Goal: Information Seeking & Learning: Learn about a topic

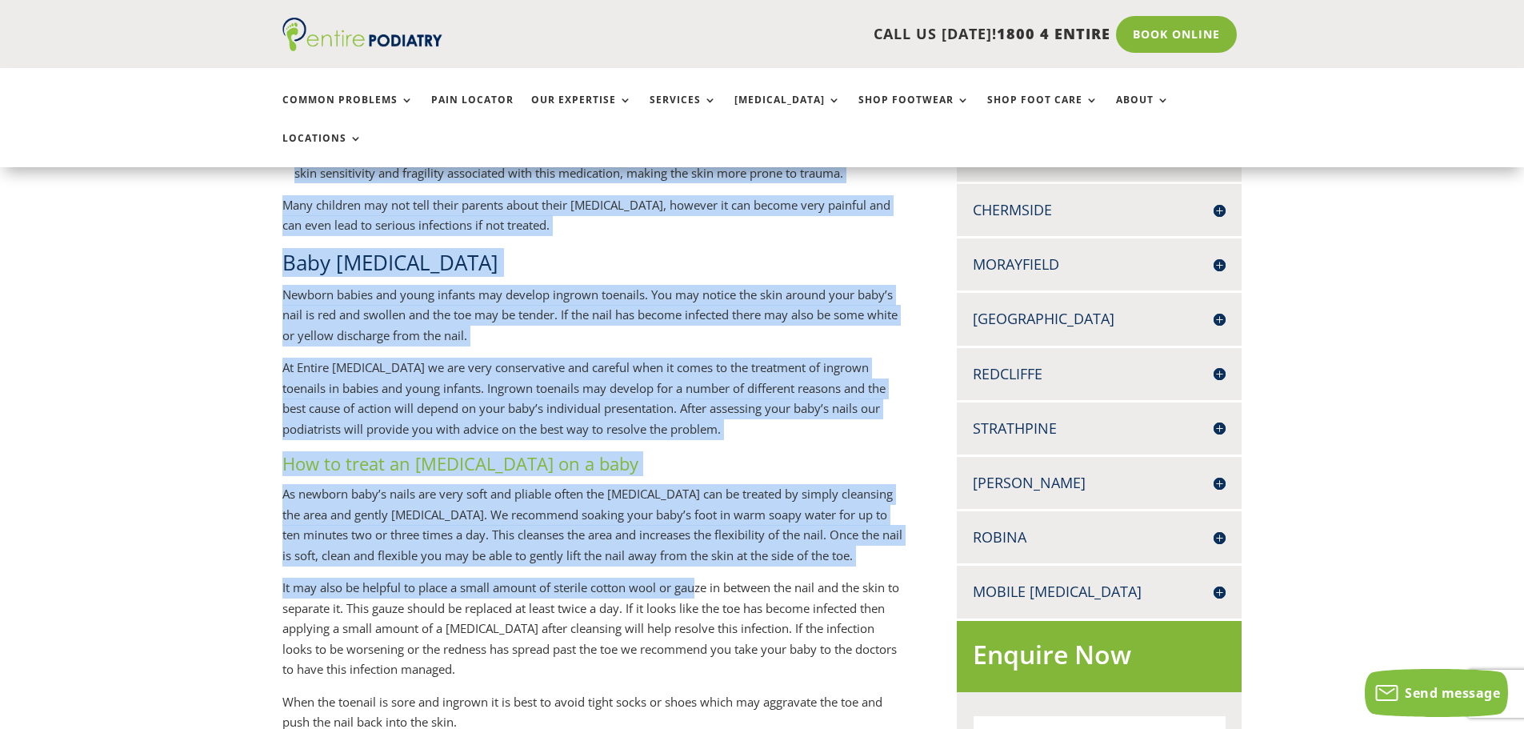
scroll to position [512, 0]
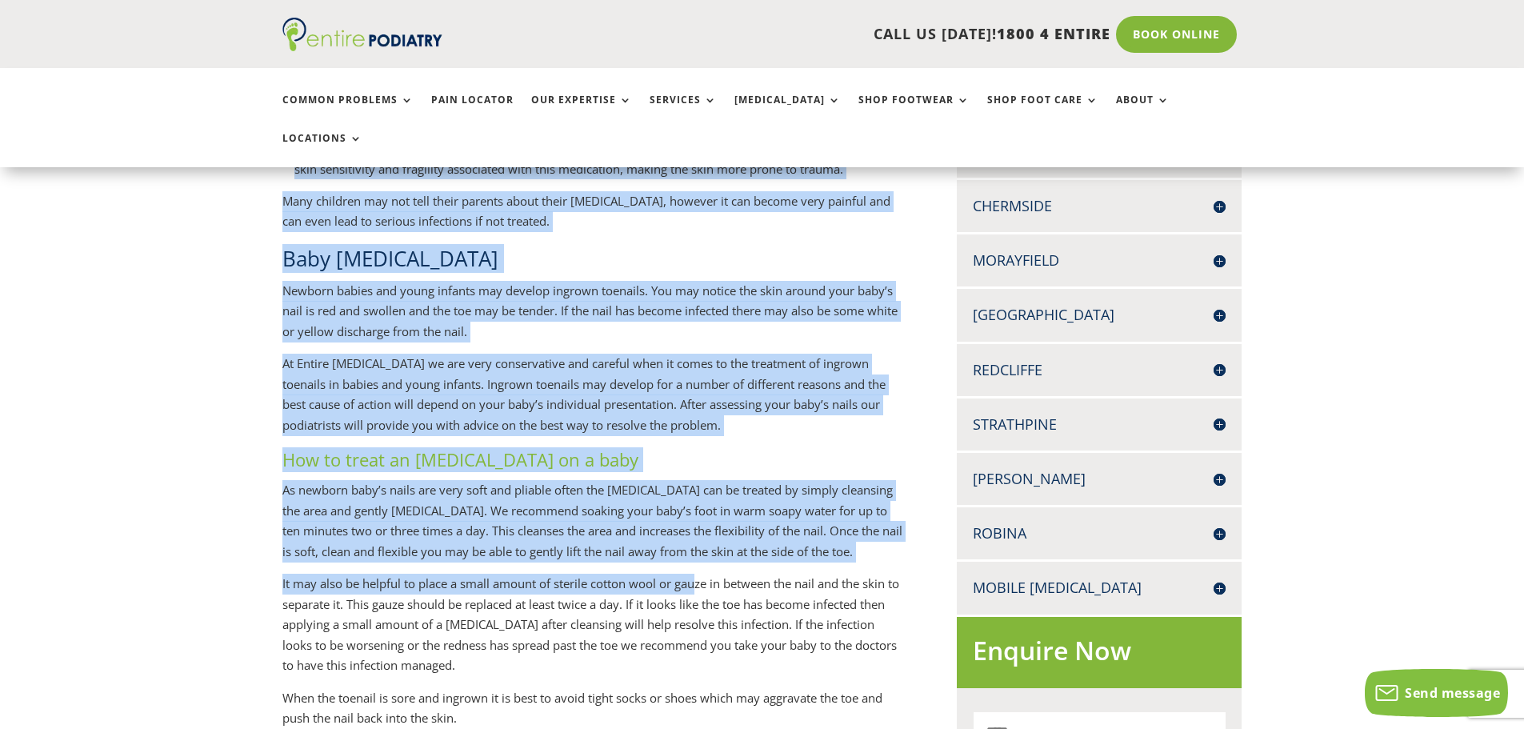
drag, startPoint x: 283, startPoint y: 294, endPoint x: 615, endPoint y: 401, distance: 348.9
click at [638, 442] on div "Ingrown toenails are a common condition that we treat in children. Some causes …" at bounding box center [593, 512] width 622 height 1021
click at [615, 401] on p "At Entire [MEDICAL_DATA] we are very conservative and careful when it comes to …" at bounding box center [593, 401] width 622 height 94
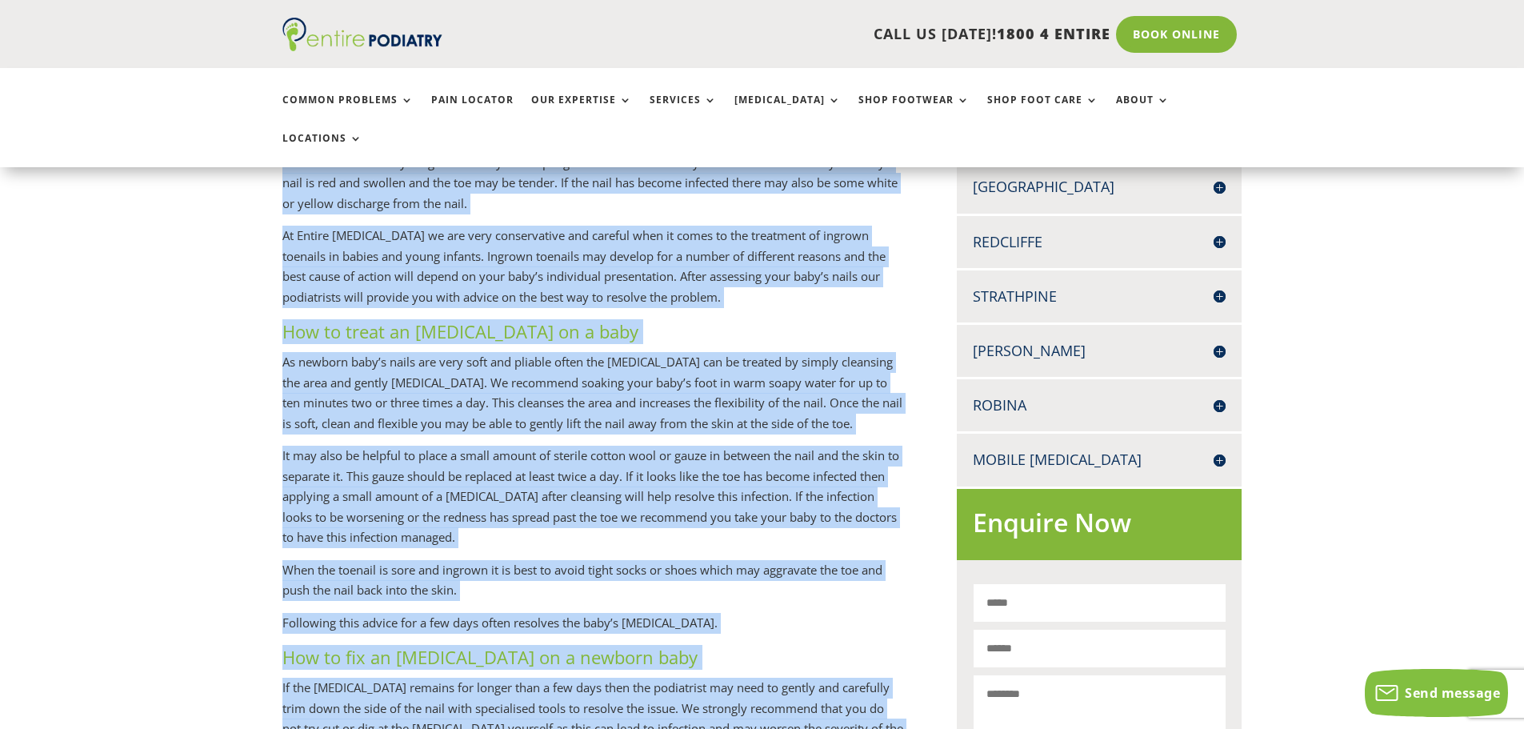
scroll to position [832, 0]
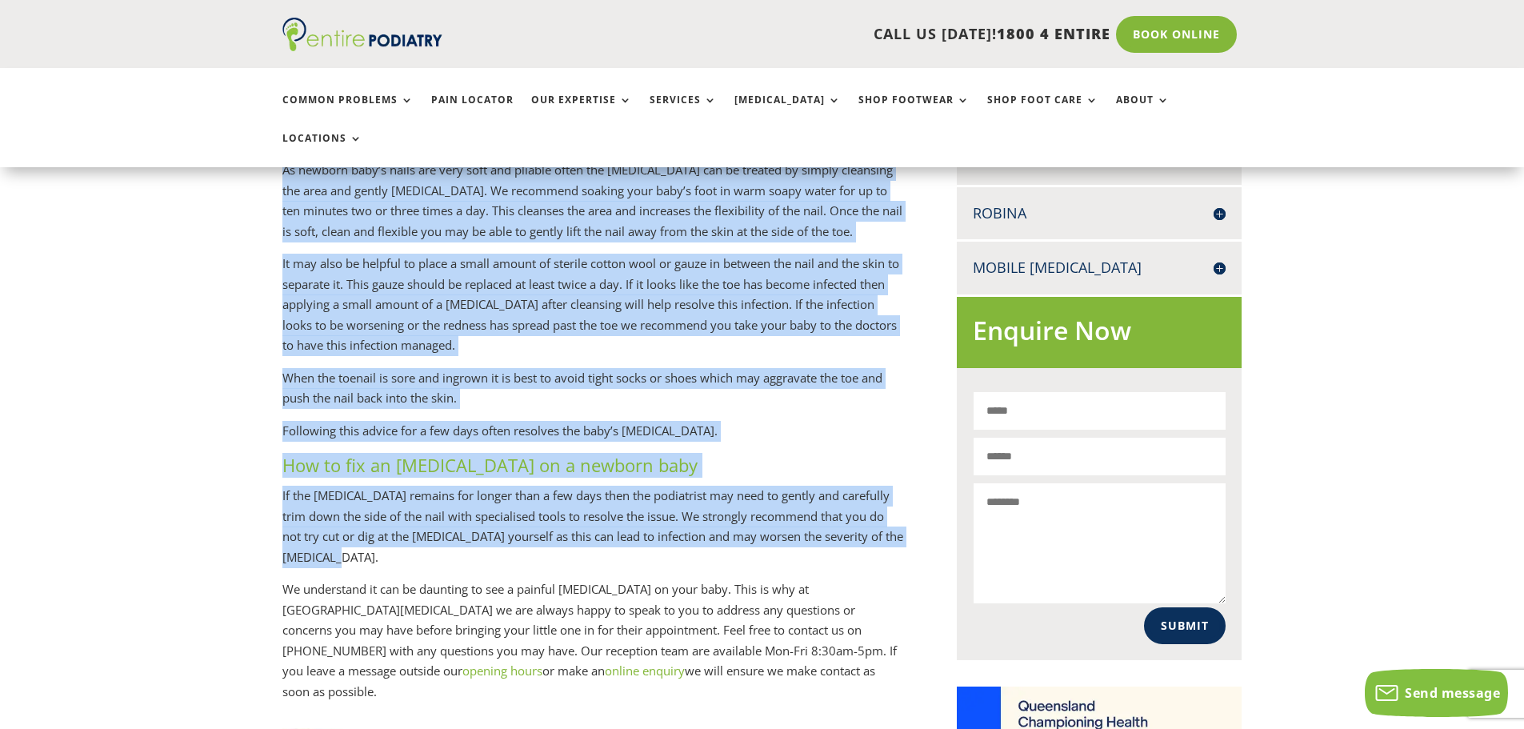
drag, startPoint x: 282, startPoint y: 240, endPoint x: 651, endPoint y: 544, distance: 478.6
click at [651, 544] on div "Ingrown toenails are a common condition that we treat in children. Some causes …" at bounding box center [593, 192] width 622 height 1021
click at [322, 486] on p "If the [MEDICAL_DATA] remains for longer than a few days then the podiatrist ma…" at bounding box center [593, 533] width 622 height 94
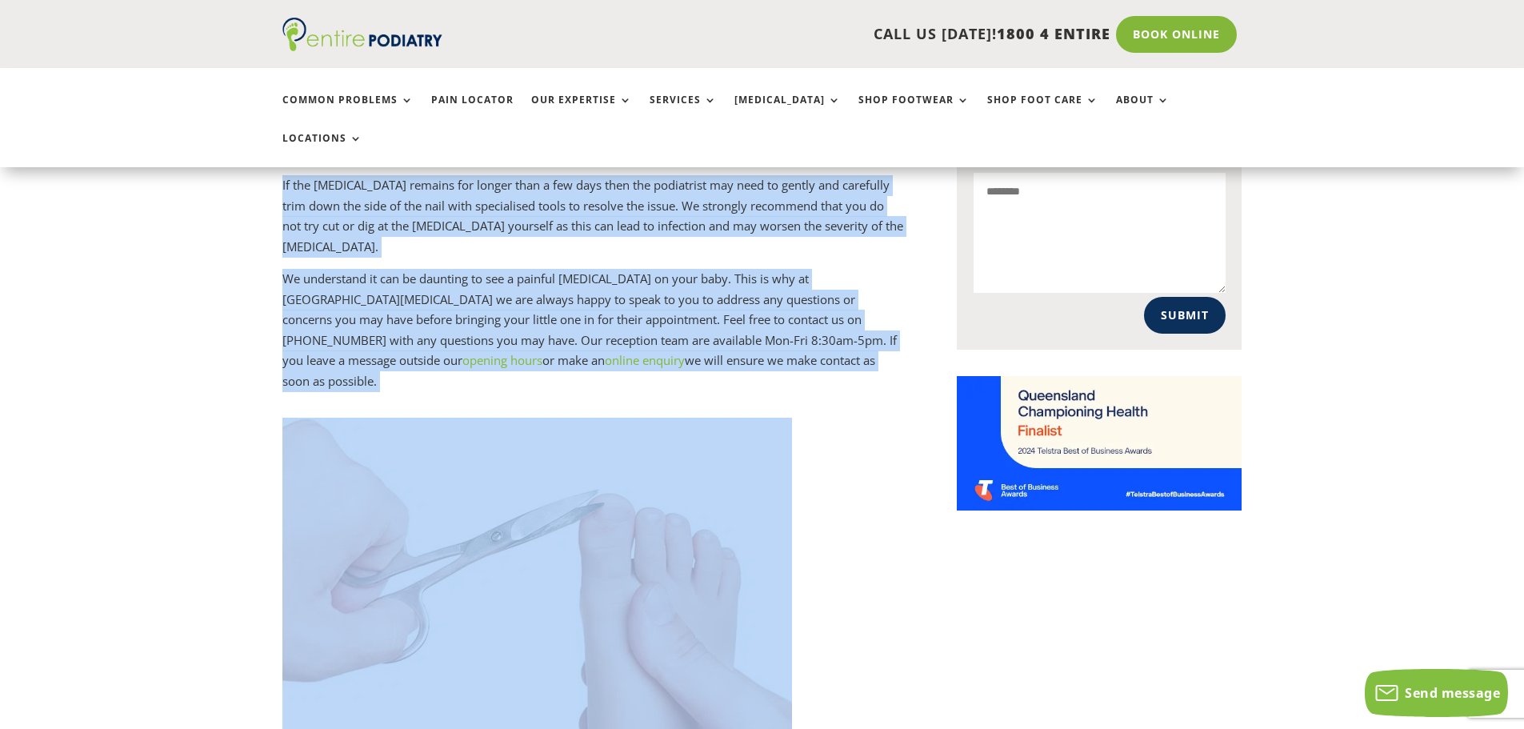
scroll to position [1152, 0]
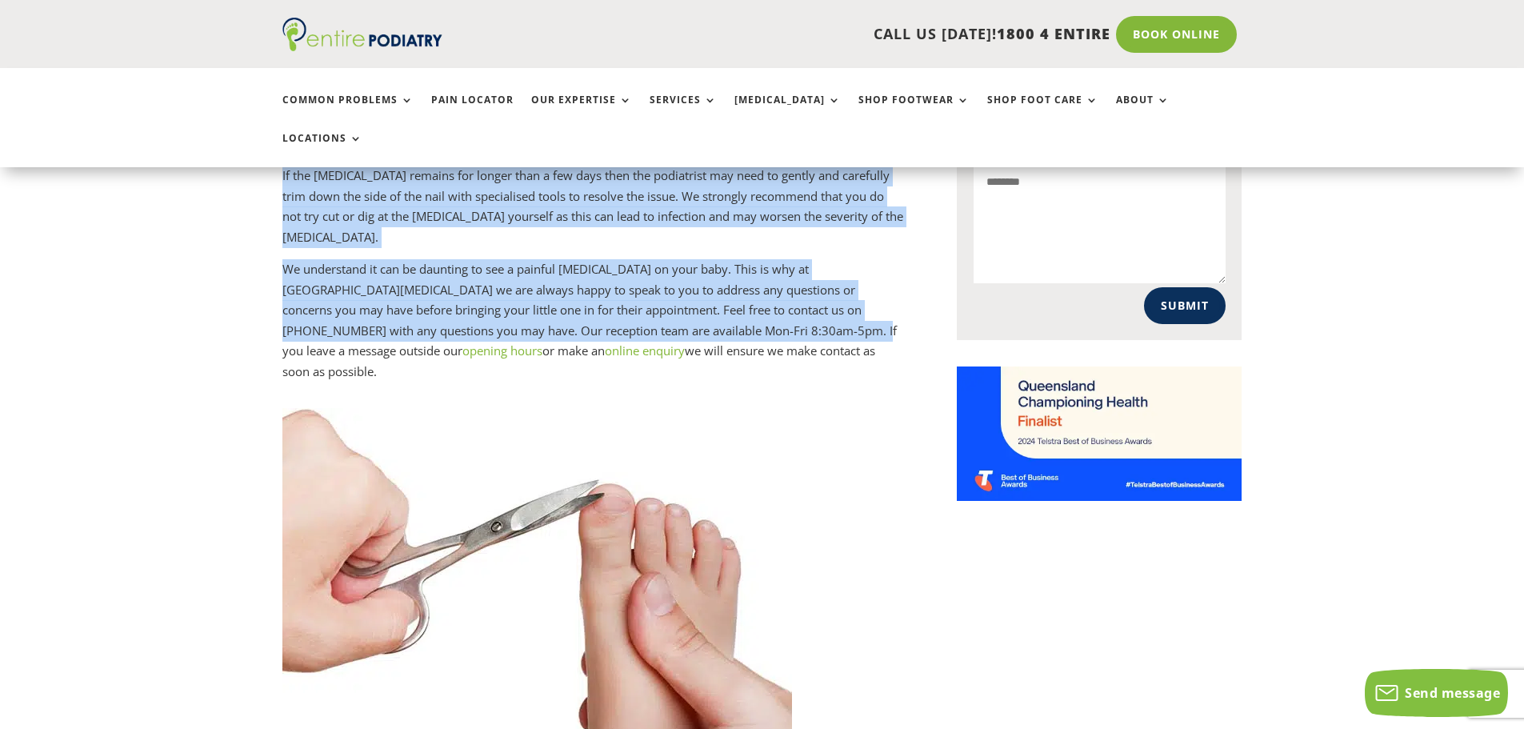
drag, startPoint x: 283, startPoint y: 246, endPoint x: 704, endPoint y: 305, distance: 425.0
click at [477, 264] on p "We understand it can be daunting to see a painful [MEDICAL_DATA] on your baby. …" at bounding box center [593, 320] width 622 height 122
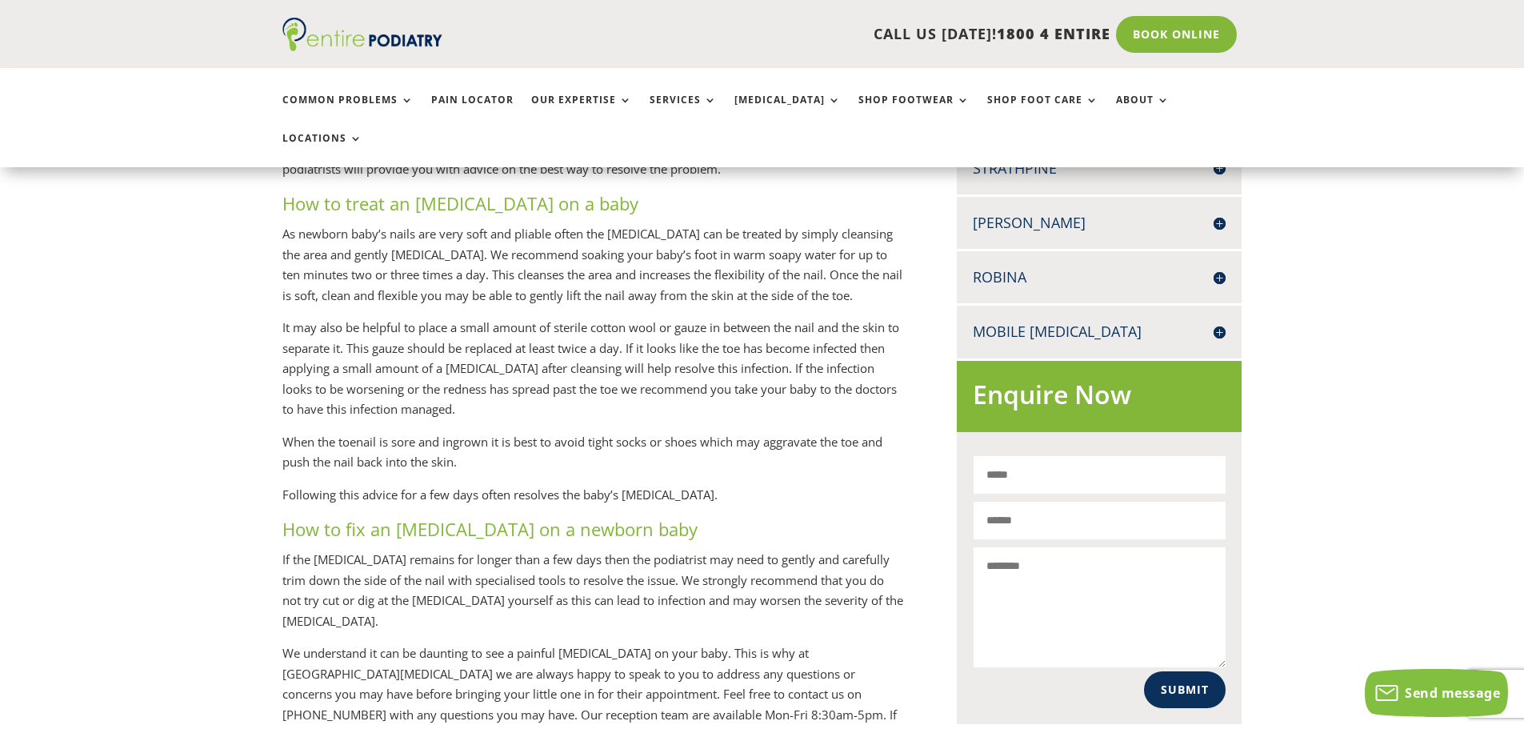
scroll to position [960, 0]
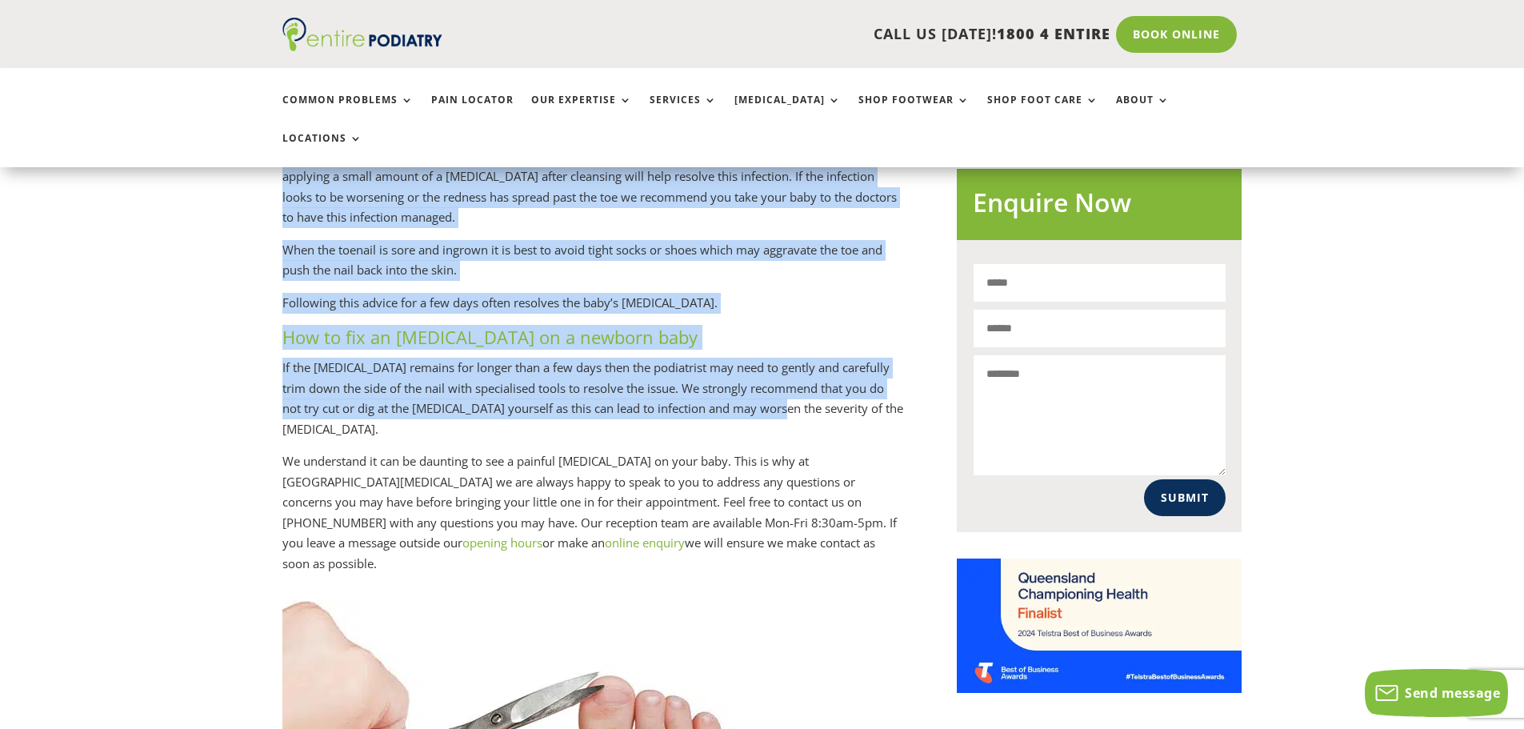
drag, startPoint x: 278, startPoint y: 306, endPoint x: 750, endPoint y: 397, distance: 480.8
click at [750, 397] on p "If the [MEDICAL_DATA] remains for longer than a few days then the podiatrist ma…" at bounding box center [593, 405] width 622 height 94
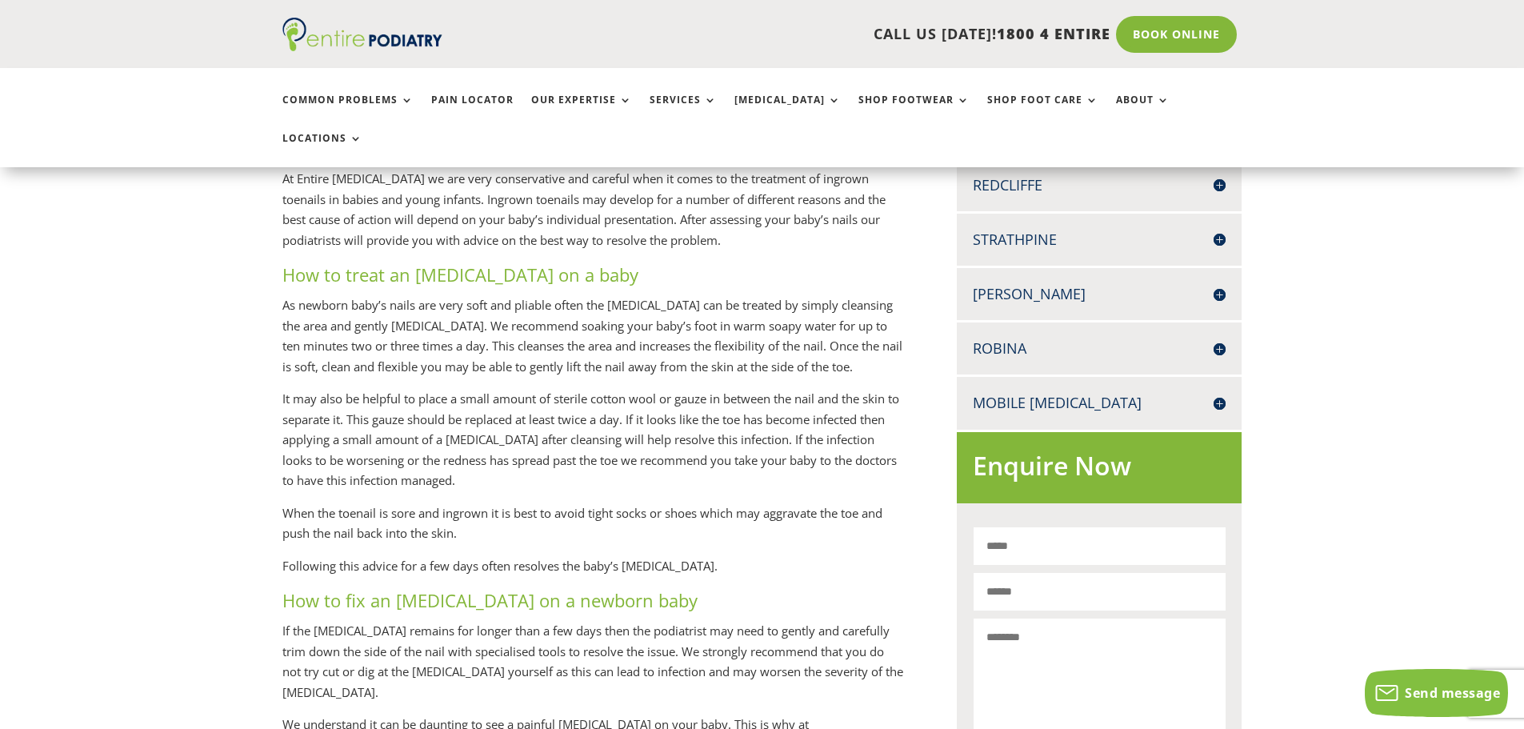
scroll to position [704, 0]
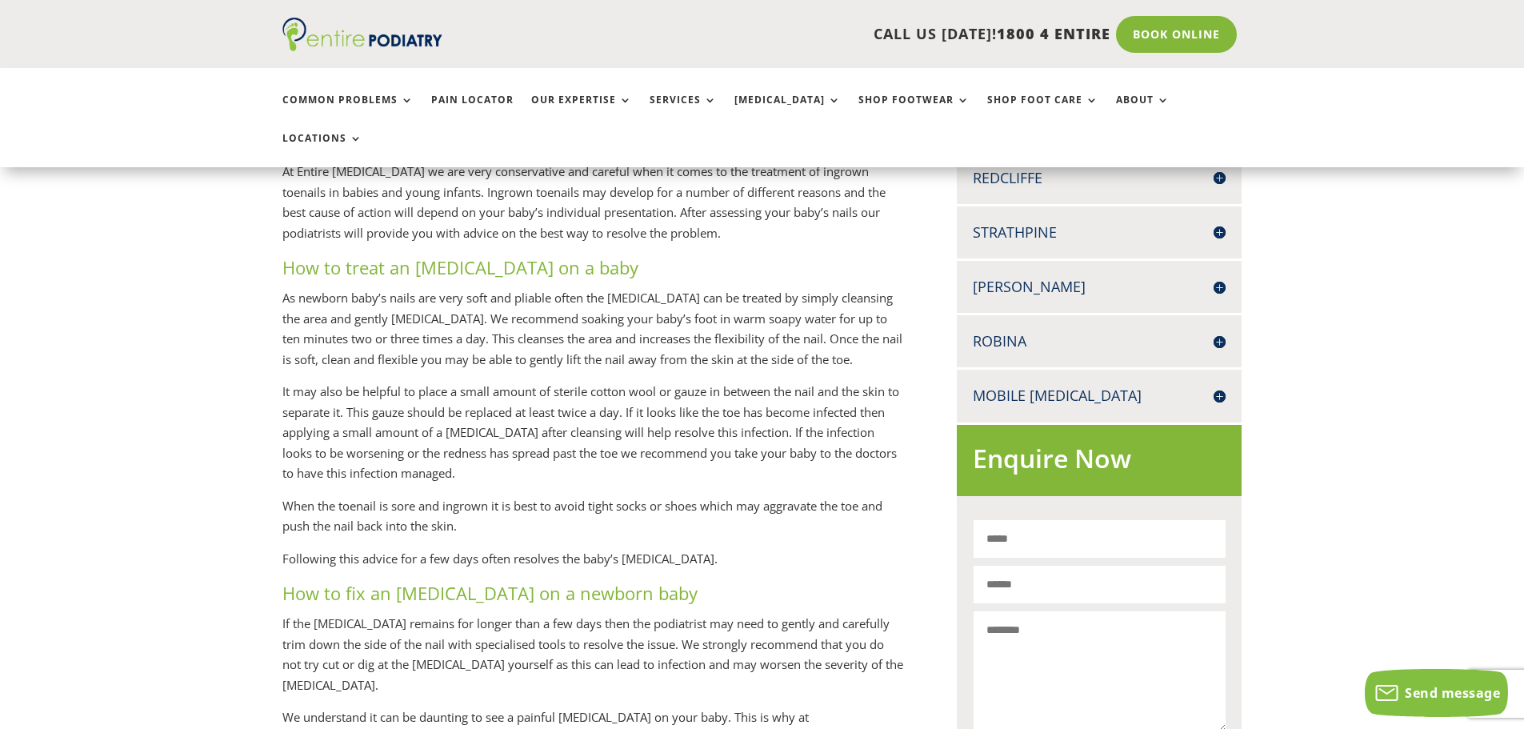
click at [305, 292] on p "As newborn baby’s nails are very soft and pliable often the [MEDICAL_DATA] can …" at bounding box center [593, 335] width 622 height 94
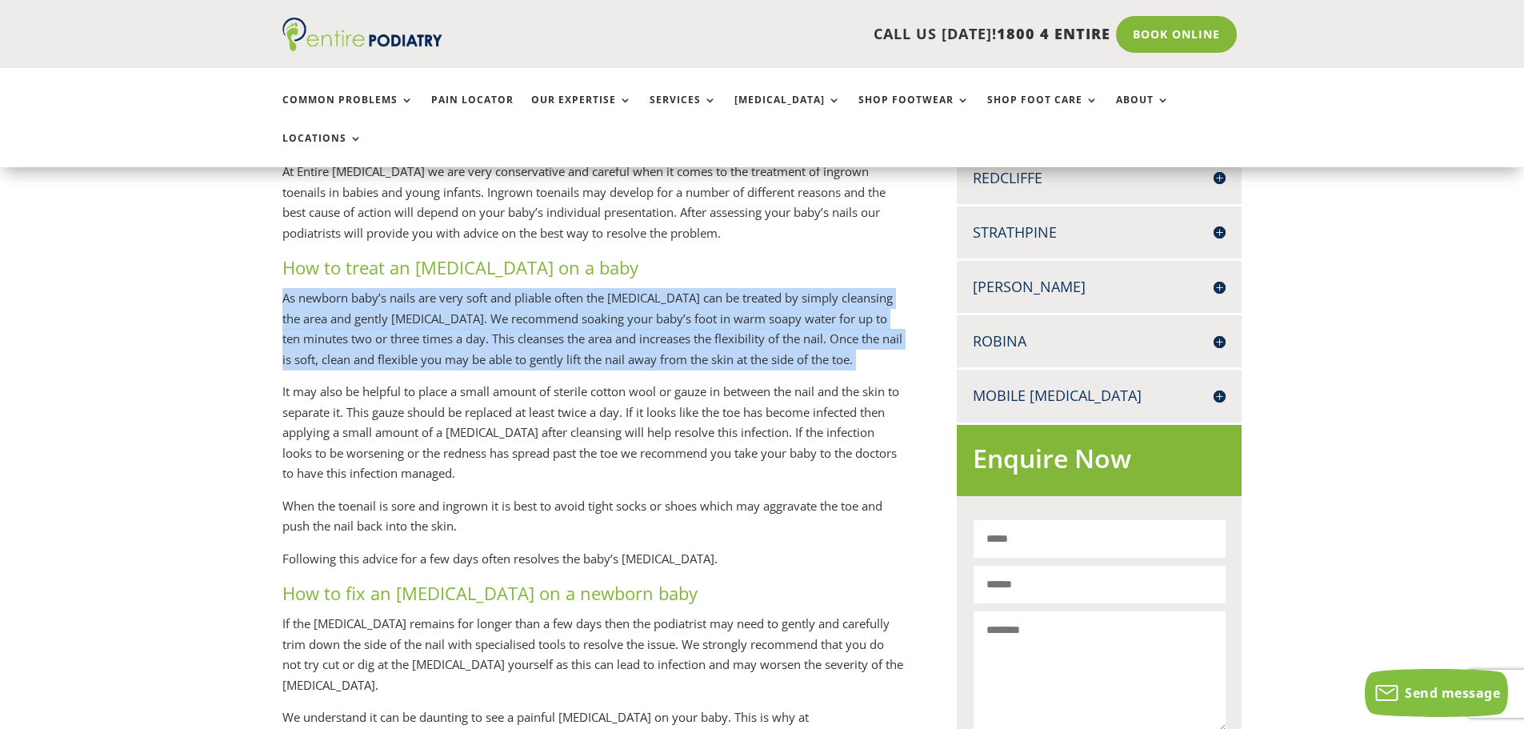
click at [305, 292] on p "As newborn baby’s nails are very soft and pliable often the [MEDICAL_DATA] can …" at bounding box center [593, 335] width 622 height 94
click at [302, 288] on p "As newborn baby’s nails are very soft and pliable often the [MEDICAL_DATA] can …" at bounding box center [593, 335] width 622 height 94
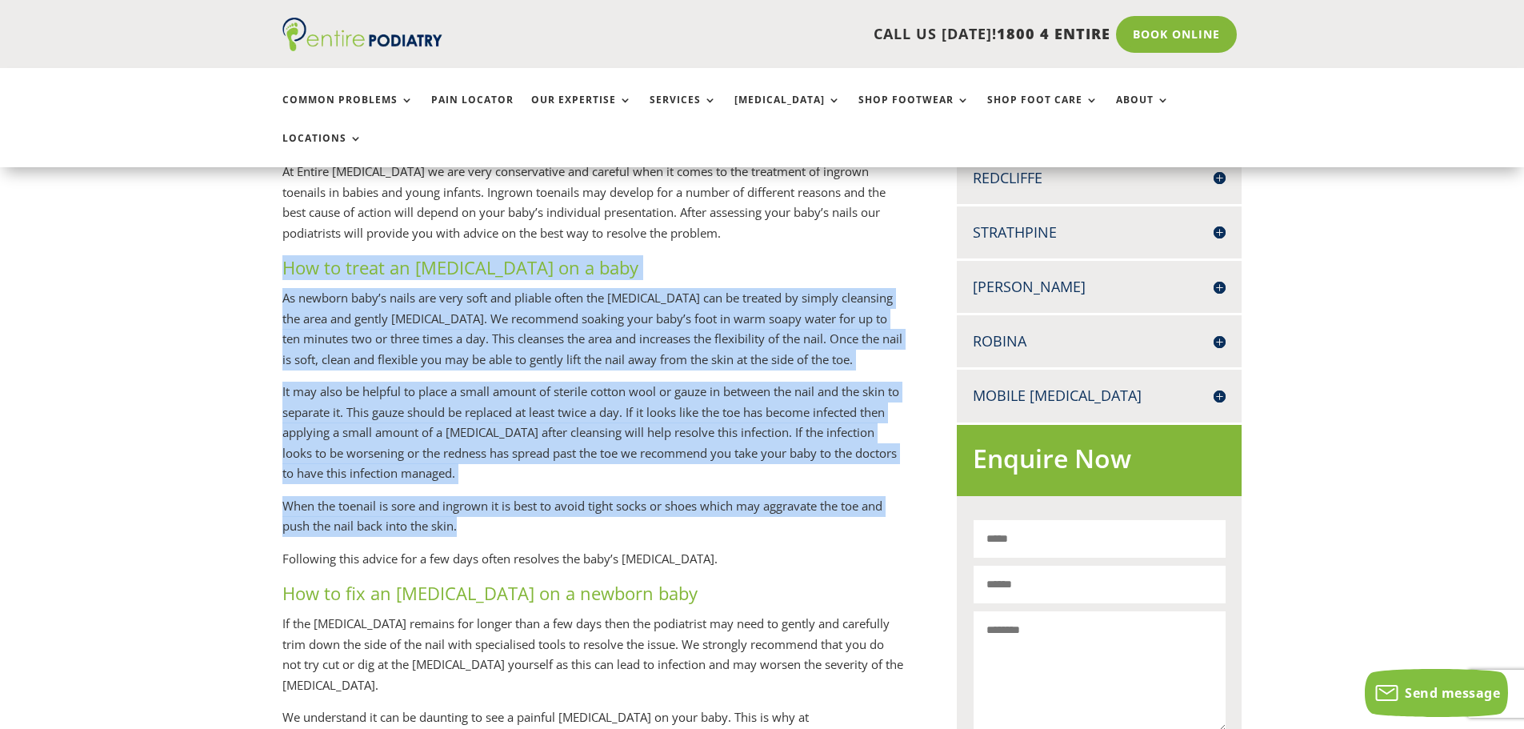
drag, startPoint x: 281, startPoint y: 248, endPoint x: 709, endPoint y: 502, distance: 497.6
copy div "Lor ip dolor si ametcon adipisc el s doei Te incidid utla’e dolor mag aliq enim…"
